Goal: Information Seeking & Learning: Learn about a topic

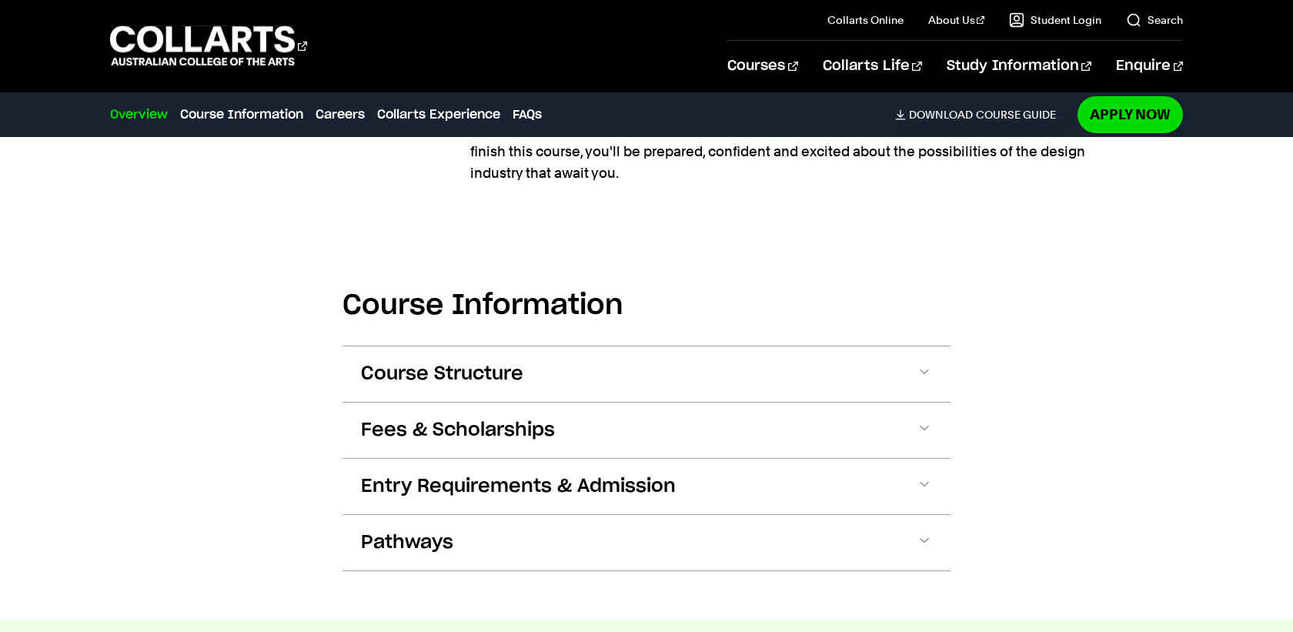
scroll to position [1556, 0]
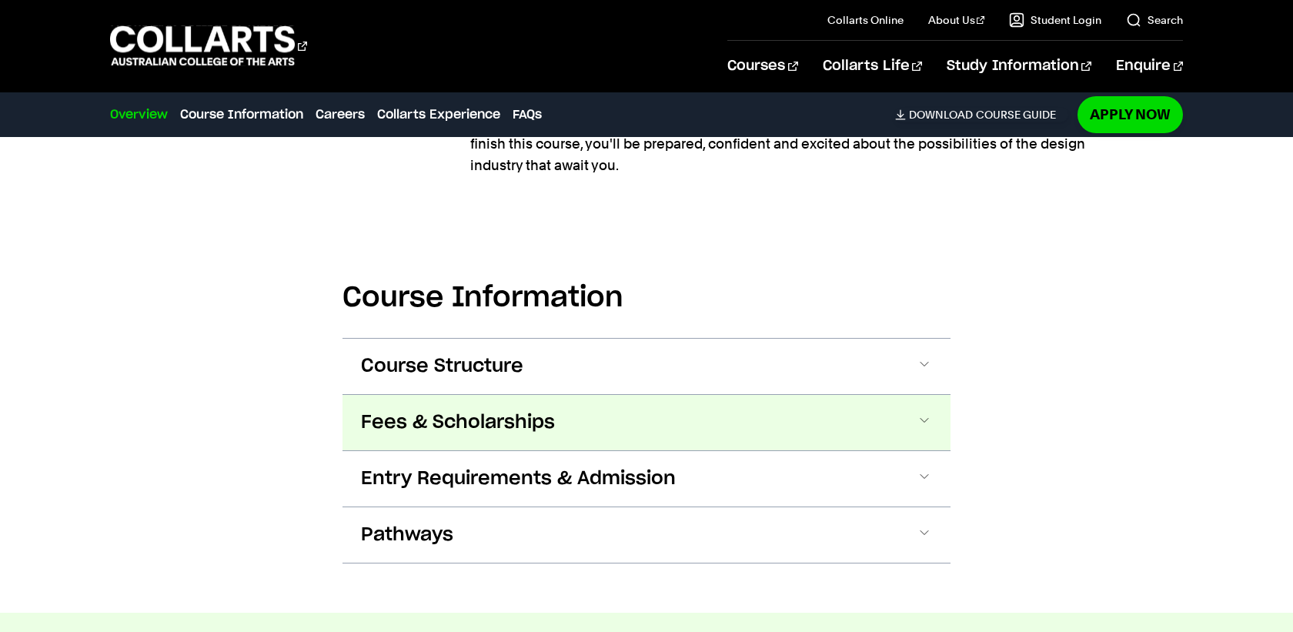
click at [672, 395] on button "Fees & Scholarships" at bounding box center [646, 422] width 608 height 55
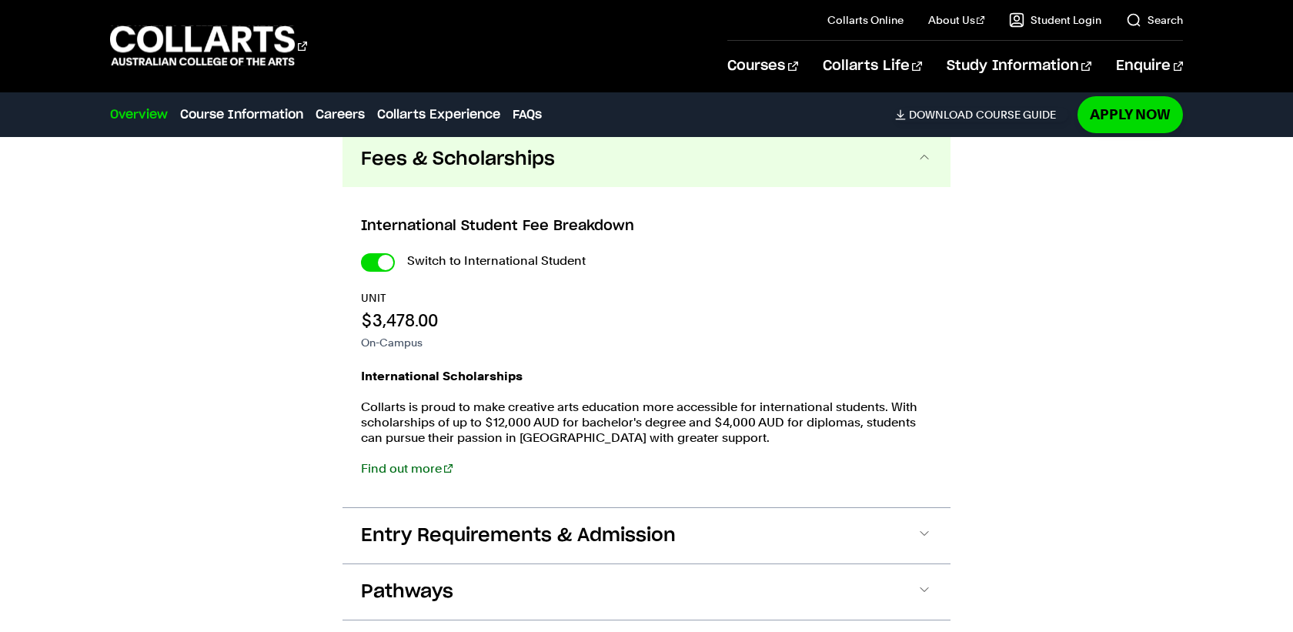
scroll to position [1821, 0]
click at [380, 252] on input "International Student" at bounding box center [378, 261] width 34 height 18
checkbox input "false"
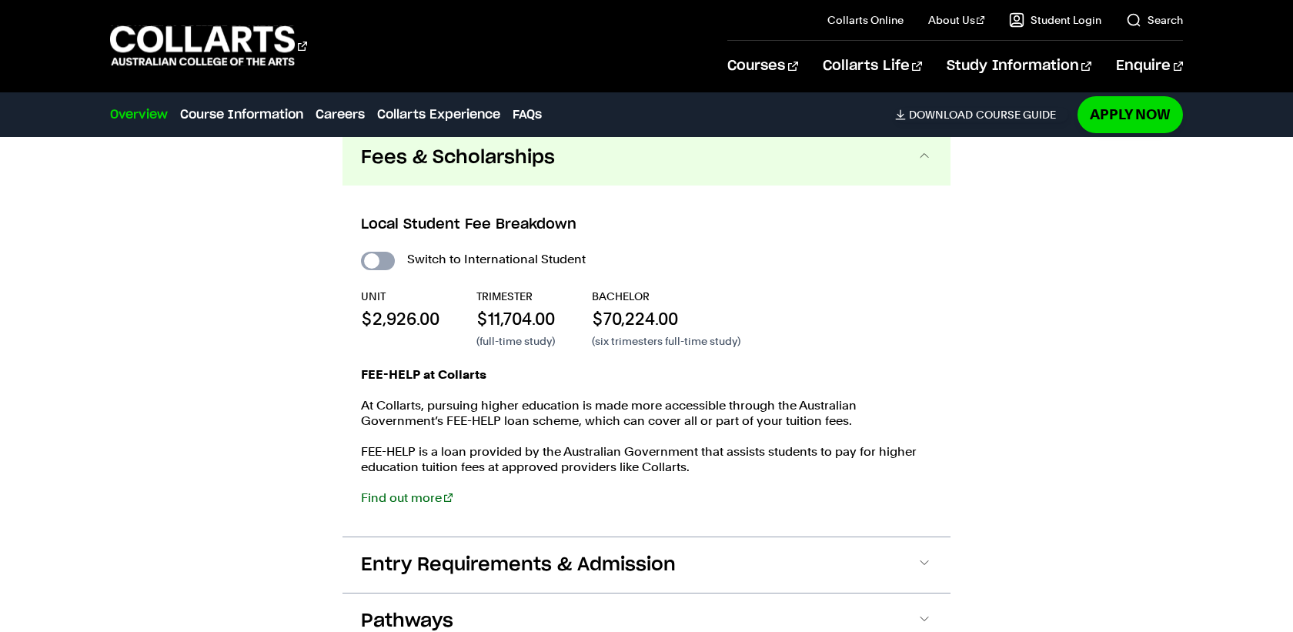
click at [381, 252] on input "International Student" at bounding box center [378, 261] width 34 height 18
checkbox input "true"
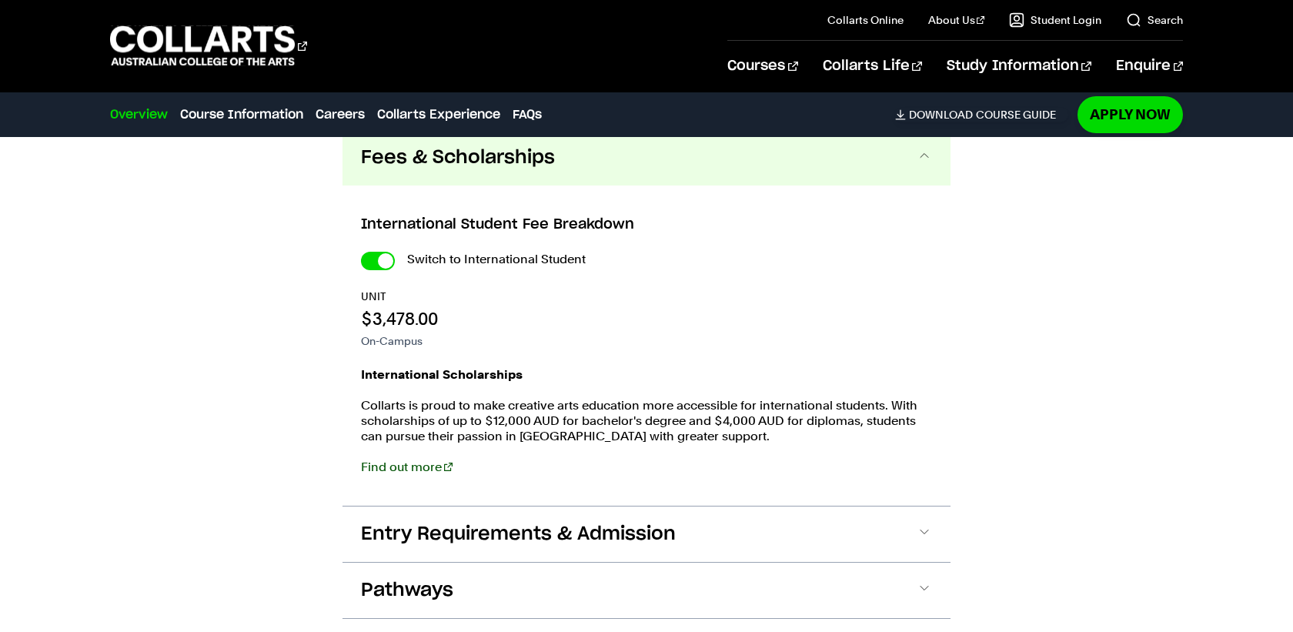
click at [382, 459] on link "Find out more" at bounding box center [407, 466] width 92 height 15
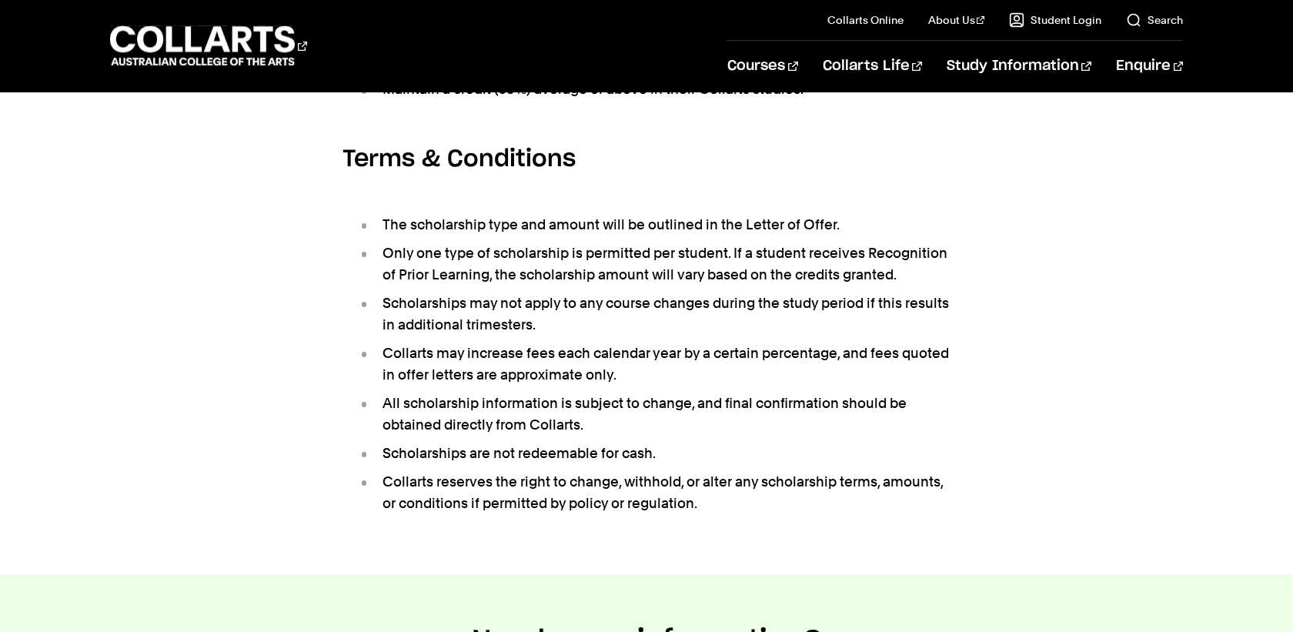
scroll to position [986, 0]
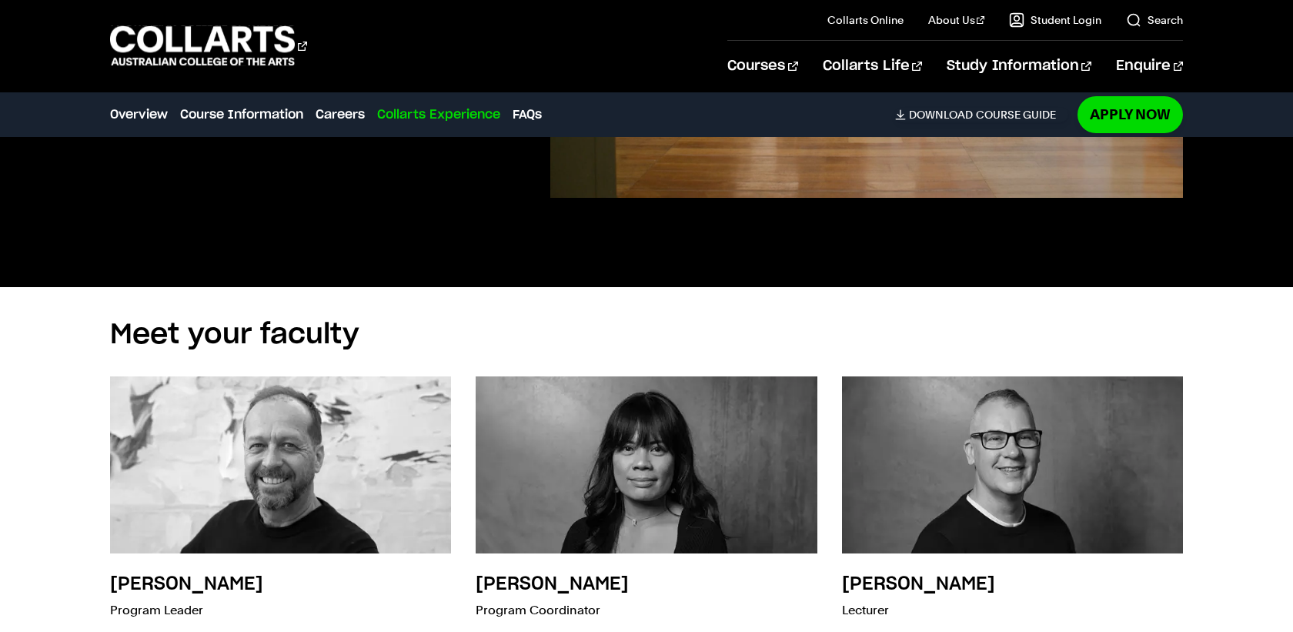
scroll to position [1821, 0]
